Goal: Information Seeking & Learning: Compare options

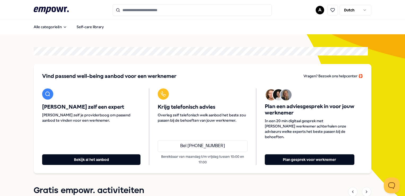
click at [122, 10] on input "Search for products, categories or subcategories" at bounding box center [192, 10] width 159 height 12
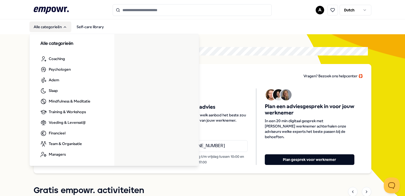
drag, startPoint x: 41, startPoint y: 26, endPoint x: 53, endPoint y: 26, distance: 11.9
click at [42, 26] on button "Alle categorieën" at bounding box center [50, 26] width 42 height 11
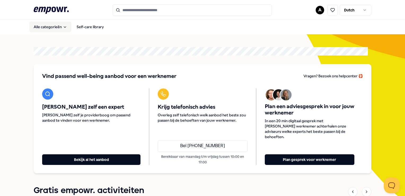
click at [55, 27] on button "Alle categorieën" at bounding box center [50, 26] width 42 height 11
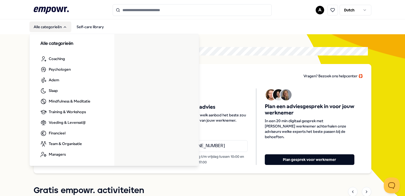
click at [52, 26] on button "Alle categorieën" at bounding box center [50, 26] width 42 height 11
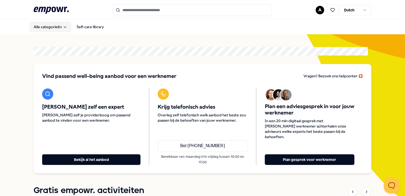
click at [53, 27] on button "Alle categorieën" at bounding box center [50, 26] width 42 height 11
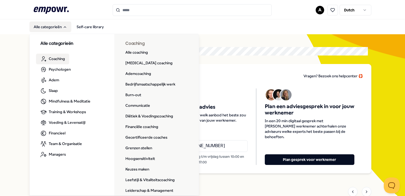
click at [67, 60] on link "Coaching" at bounding box center [52, 59] width 33 height 11
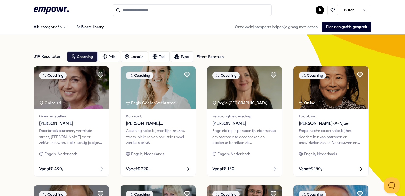
drag, startPoint x: 153, startPoint y: 12, endPoint x: 158, endPoint y: 11, distance: 5.4
click at [153, 12] on input "Search for products, categories or subcategories" at bounding box center [192, 10] width 159 height 12
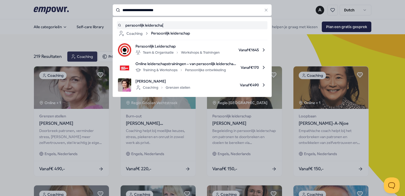
type input "**********"
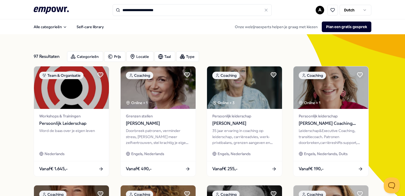
drag, startPoint x: 159, startPoint y: 9, endPoint x: 162, endPoint y: 12, distance: 4.5
click at [160, 10] on input "**********" at bounding box center [192, 10] width 159 height 12
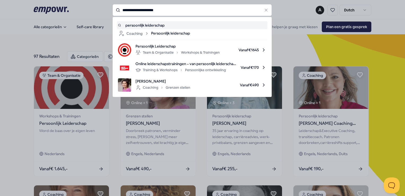
type input "**********"
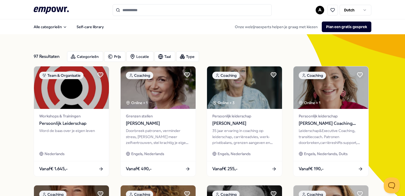
type input "**********"
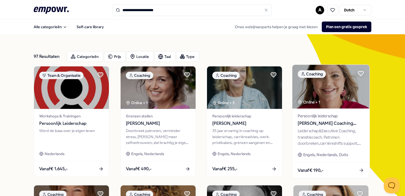
click at [329, 123] on span "[PERSON_NAME] Coaching Facilitation Teams" at bounding box center [331, 123] width 66 height 7
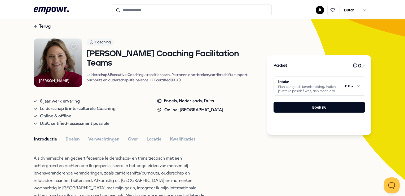
scroll to position [53, 0]
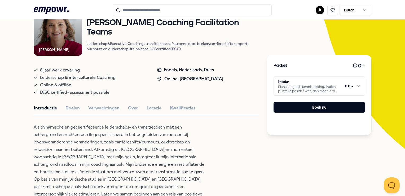
type input "**********"
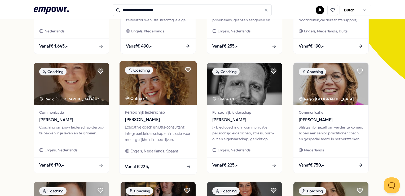
scroll to position [132, 0]
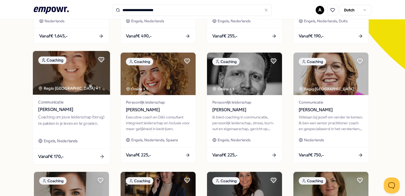
click at [68, 115] on div "Coaching om jouw leiderschap (terug) te pakken in je leven en te groeien." at bounding box center [71, 123] width 66 height 18
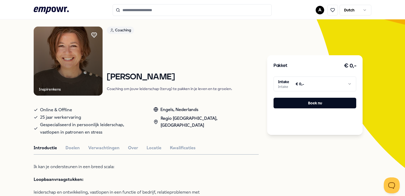
scroll to position [60, 0]
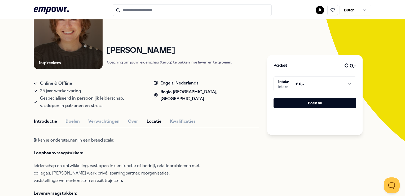
click at [154, 120] on button "Locatie" at bounding box center [154, 121] width 15 height 7
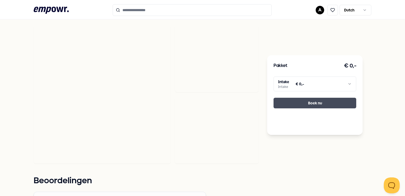
scroll to position [166, 0]
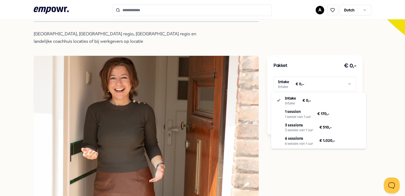
click at [350, 85] on html ".empowr-logo_svg__cls-1{fill:#03032f} A Dutch Alle categorieën Self-care librar…" at bounding box center [202, 98] width 405 height 196
click at [7, 74] on html ".empowr-logo_svg__cls-1{fill:#03032f} A Dutch Alle categorieën Self-care librar…" at bounding box center [202, 98] width 405 height 196
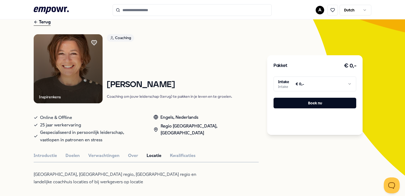
scroll to position [0, 0]
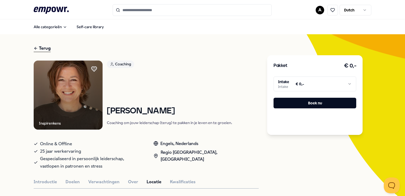
drag, startPoint x: 184, startPoint y: 110, endPoint x: 107, endPoint y: 110, distance: 76.8
click at [107, 110] on h1 "[PERSON_NAME]" at bounding box center [169, 110] width 125 height 9
drag, startPoint x: 107, startPoint y: 110, endPoint x: 110, endPoint y: 110, distance: 3.4
copy h1 "[PERSON_NAME]"
click at [118, 125] on div "Coaching [PERSON_NAME] Coaching om jouw leiderschap (terug) te pakken in je lev…" at bounding box center [169, 94] width 125 height 69
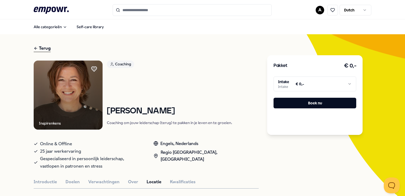
type input "**********"
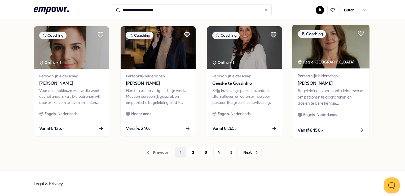
scroll to position [278, 0]
click at [321, 82] on span "[PERSON_NAME]" at bounding box center [331, 82] width 66 height 7
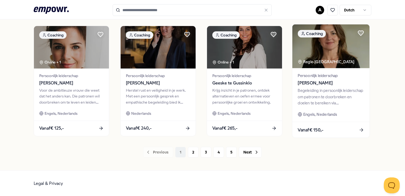
scroll to position [34, 0]
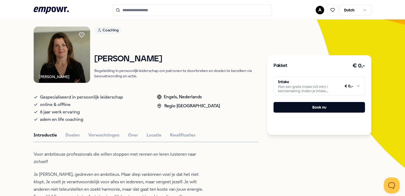
type input "**********"
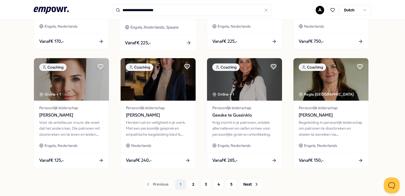
scroll to position [246, 0]
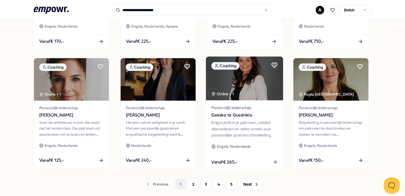
click at [237, 116] on span "Geeske te Gussinklo" at bounding box center [244, 115] width 66 height 7
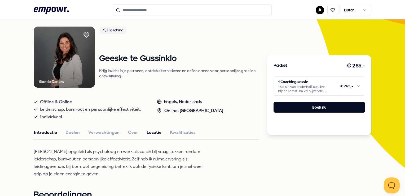
click at [149, 131] on button "Locatie" at bounding box center [154, 132] width 15 height 7
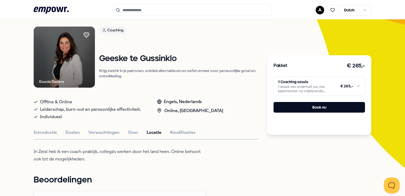
type input "**********"
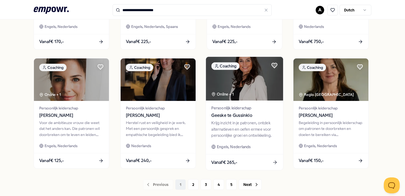
scroll to position [246, 0]
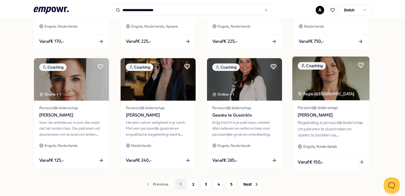
click at [323, 120] on div "Begeleiding in persoonlijk leiderschap om patronen te doorbreken en doelen te b…" at bounding box center [331, 129] width 66 height 18
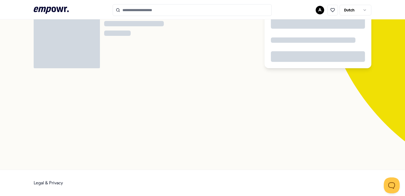
scroll to position [34, 0]
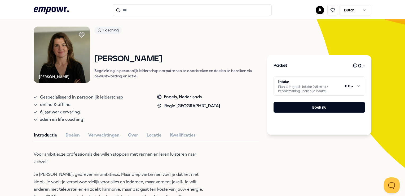
type input "**********"
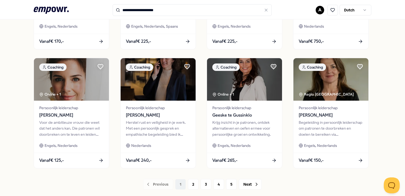
scroll to position [272, 0]
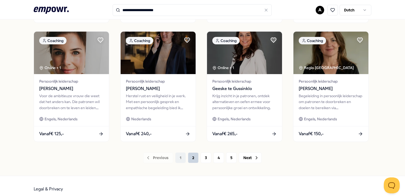
click at [195, 156] on button "2" at bounding box center [193, 157] width 11 height 11
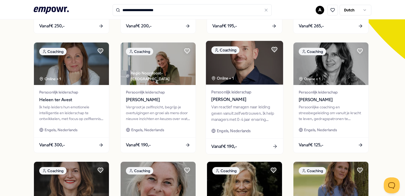
scroll to position [159, 0]
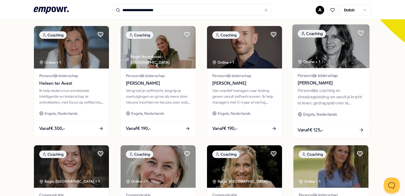
click at [312, 90] on div "Persoonlijke coaching en stressbegeleiding om vanuit je kracht te leven, gedrag…" at bounding box center [331, 96] width 66 height 18
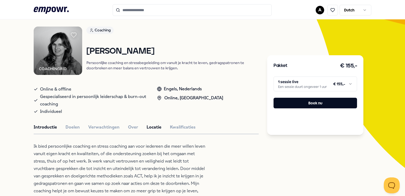
click at [156, 126] on button "Locatie" at bounding box center [154, 126] width 15 height 7
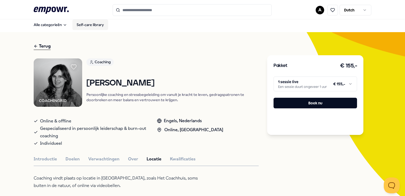
scroll to position [0, 0]
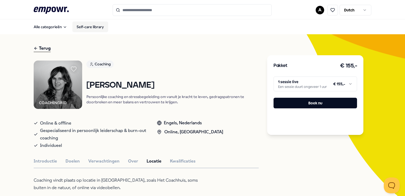
type input "**********"
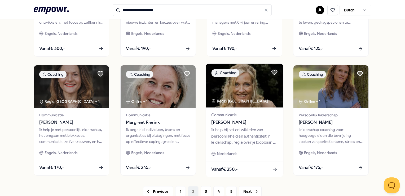
scroll to position [265, 0]
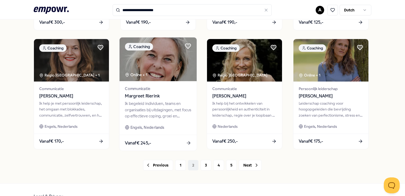
click at [151, 94] on span "Margreet Rierink" at bounding box center [158, 95] width 66 height 7
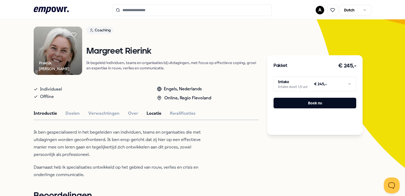
click at [157, 110] on button "Locatie" at bounding box center [154, 113] width 15 height 7
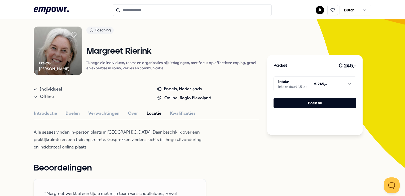
type input "**********"
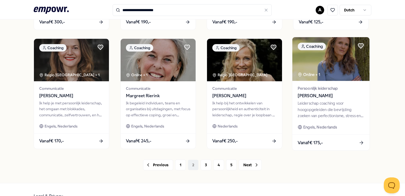
scroll to position [272, 0]
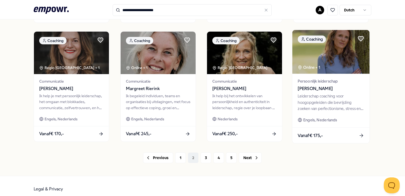
click at [311, 88] on span "[PERSON_NAME]" at bounding box center [331, 88] width 66 height 7
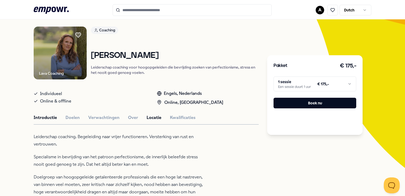
click at [148, 117] on button "Locatie" at bounding box center [154, 117] width 15 height 7
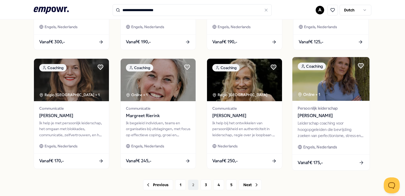
scroll to position [278, 0]
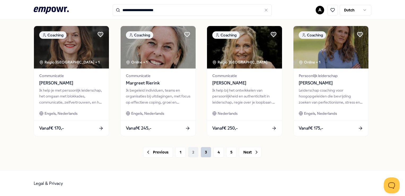
click at [207, 153] on button "3" at bounding box center [206, 152] width 11 height 11
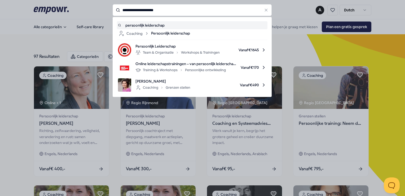
drag, startPoint x: 162, startPoint y: 12, endPoint x: 105, endPoint y: 8, distance: 57.7
click at [113, 8] on div "**********" at bounding box center [192, 10] width 159 height 12
type input "******"
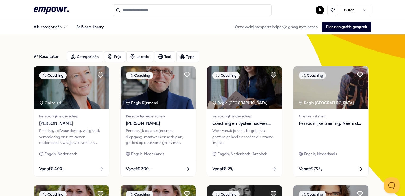
type input "******"
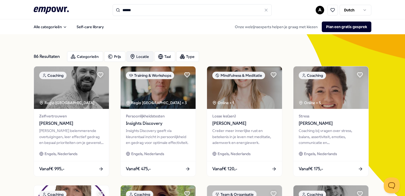
click at [152, 52] on div "Locatie" at bounding box center [139, 56] width 27 height 11
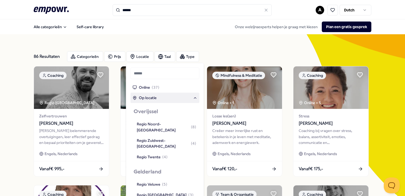
scroll to position [182, 0]
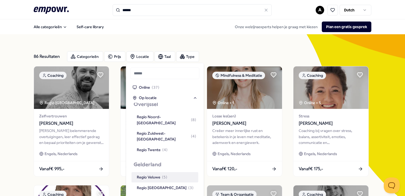
click at [157, 174] on div "Regio Veluwe ( 5 )" at bounding box center [152, 177] width 30 height 6
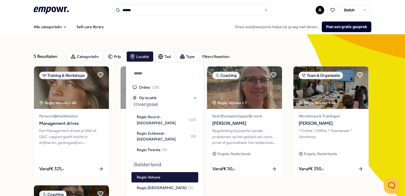
click at [9, 80] on div "5 Resultaten Filters Resetten Categorieën Prijs Locatie Taal Type Filters Reset…" at bounding box center [202, 181] width 405 height 295
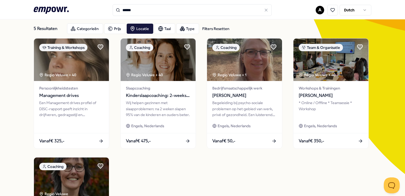
scroll to position [26, 0]
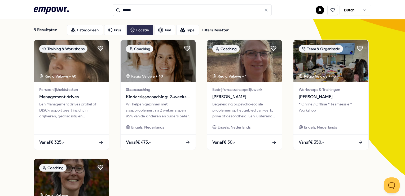
click at [138, 32] on div "Locatie" at bounding box center [139, 30] width 27 height 11
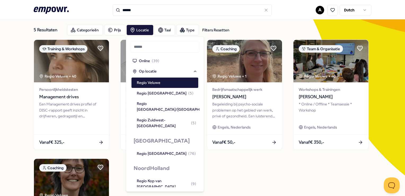
scroll to position [246, 0]
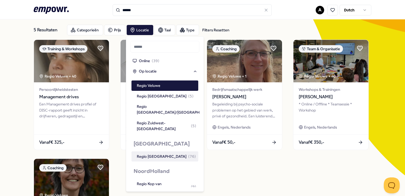
click at [161, 153] on div "Regio [GEOGRAPHIC_DATA] ( 76 )" at bounding box center [166, 156] width 59 height 6
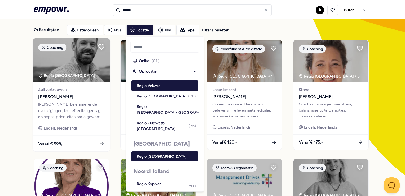
scroll to position [258, 0]
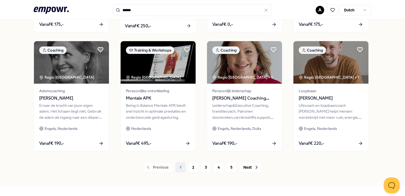
scroll to position [265, 0]
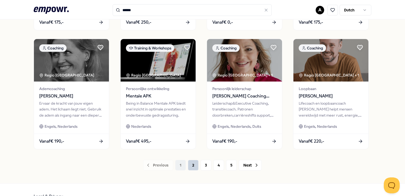
click at [189, 164] on button "2" at bounding box center [193, 165] width 11 height 11
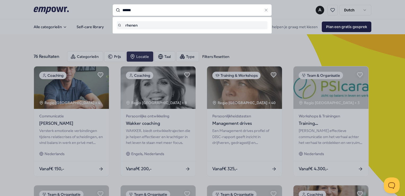
drag, startPoint x: 122, startPoint y: 11, endPoint x: 104, endPoint y: 10, distance: 18.0
click at [113, 10] on div "****** rhenen" at bounding box center [192, 10] width 159 height 12
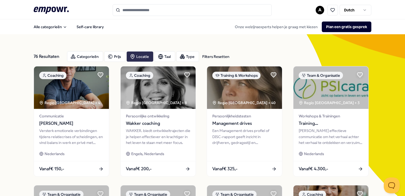
click at [141, 55] on div "Locatie" at bounding box center [139, 56] width 27 height 11
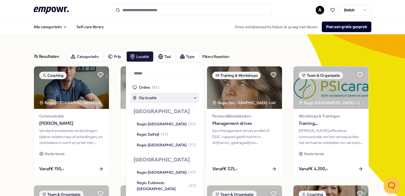
click at [172, 99] on div "Op locatie" at bounding box center [164, 98] width 65 height 6
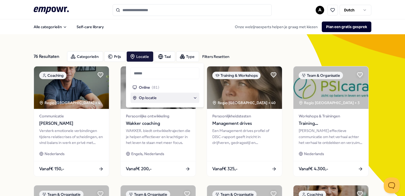
click at [190, 98] on div "Op locatie" at bounding box center [164, 98] width 65 height 6
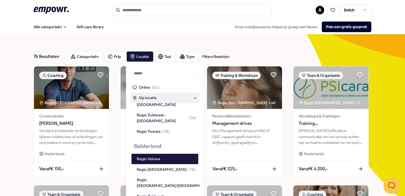
scroll to position [206, 0]
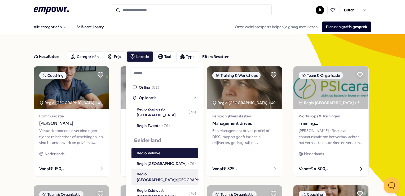
click at [163, 171] on div "Regio [GEOGRAPHIC_DATA]/[GEOGRAPHIC_DATA] ( 77 )" at bounding box center [181, 177] width 89 height 12
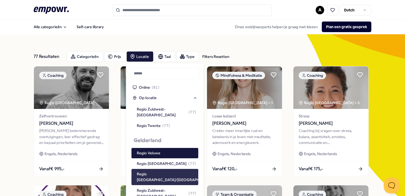
click at [172, 171] on div "Regio [GEOGRAPHIC_DATA]/[GEOGRAPHIC_DATA]" at bounding box center [176, 177] width 79 height 12
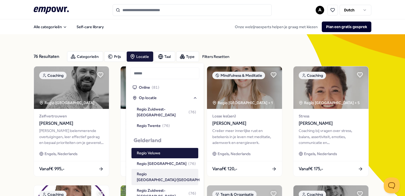
click at [173, 171] on div "Regio [GEOGRAPHIC_DATA]/[GEOGRAPHIC_DATA] ( 77 )" at bounding box center [181, 177] width 89 height 12
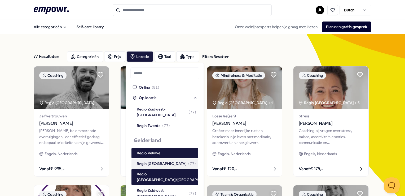
click at [160, 160] on div "Regio Achterhoek ( 77 )" at bounding box center [166, 163] width 59 height 6
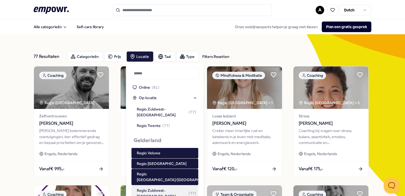
click at [168, 187] on div "Regio Zuidwest-[GEOGRAPHIC_DATA] ( 77 )" at bounding box center [166, 193] width 59 height 12
